Goal: Task Accomplishment & Management: Complete application form

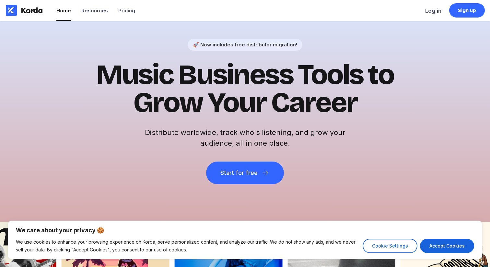
click at [461, 241] on button "Accept Cookies" at bounding box center [447, 245] width 54 height 14
checkbox input "true"
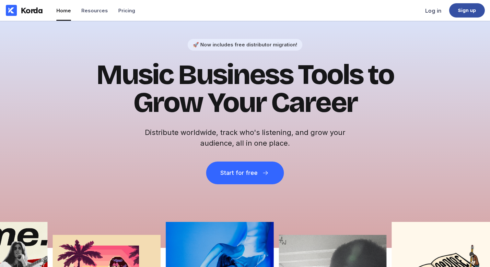
click at [459, 9] on div "Sign up" at bounding box center [467, 10] width 18 height 6
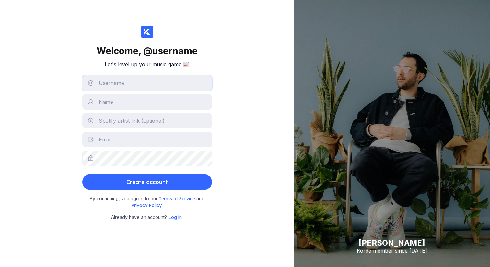
click at [144, 84] on input "text" at bounding box center [147, 83] width 130 height 16
type input "jamesdean"
click at [143, 103] on input "text" at bounding box center [147, 102] width 130 height 16
type input "[PERSON_NAME]"
click at [124, 141] on input "text" at bounding box center [147, 139] width 130 height 16
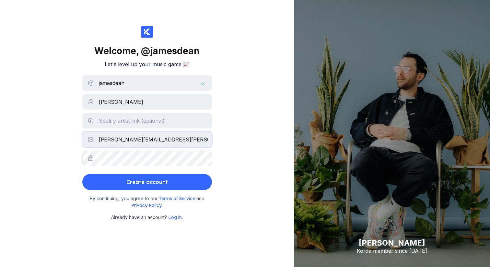
type input "[PERSON_NAME][EMAIL_ADDRESS][PERSON_NAME][DOMAIN_NAME]"
click at [58, 161] on div "Welcome, @ jamesdean Let's level up your music game 📈 [PERSON_NAME] [PERSON_NAM…" at bounding box center [147, 133] width 294 height 267
click at [254, 117] on div "Welcome, @ jamesdean Let's level up your music game 📈 [PERSON_NAME] [PERSON_NAM…" at bounding box center [147, 133] width 294 height 267
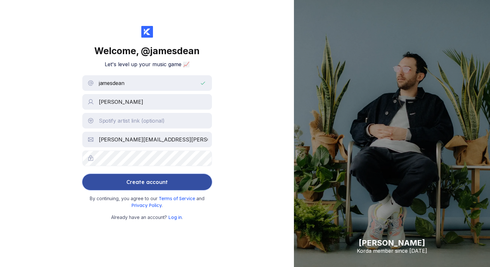
click at [164, 184] on div "Create account" at bounding box center [146, 181] width 41 height 13
